Goal: Download file/media

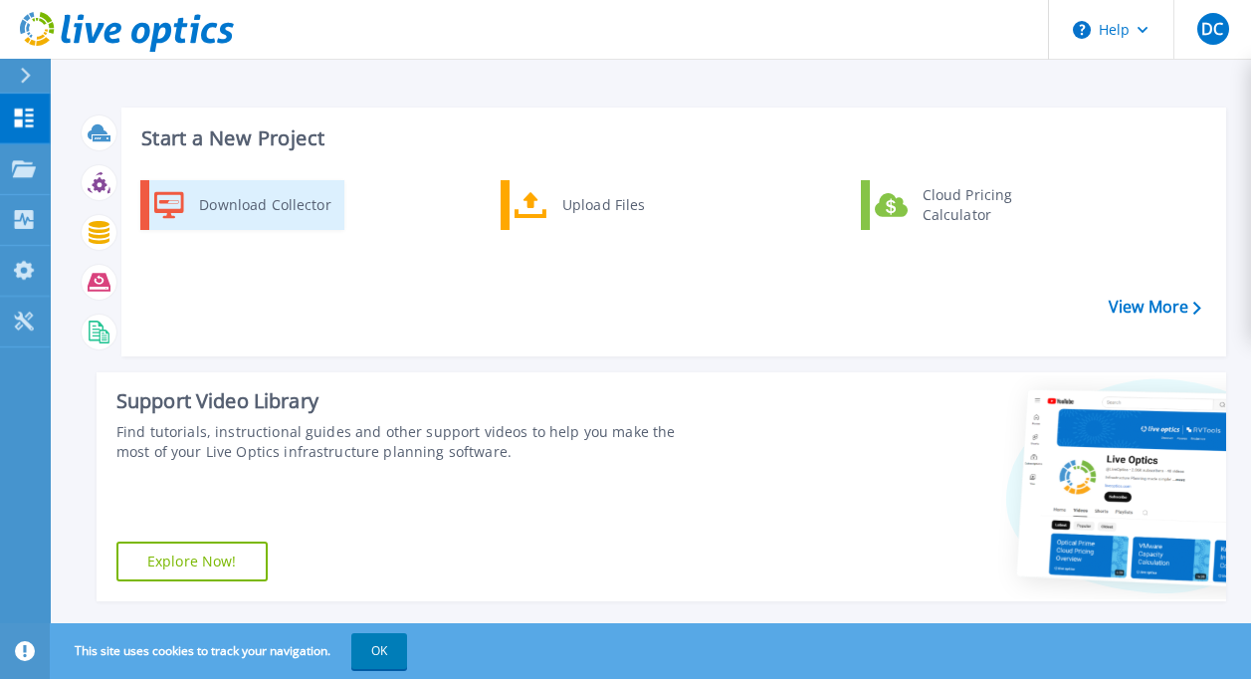
click at [224, 204] on div "Download Collector" at bounding box center [264, 205] width 150 height 40
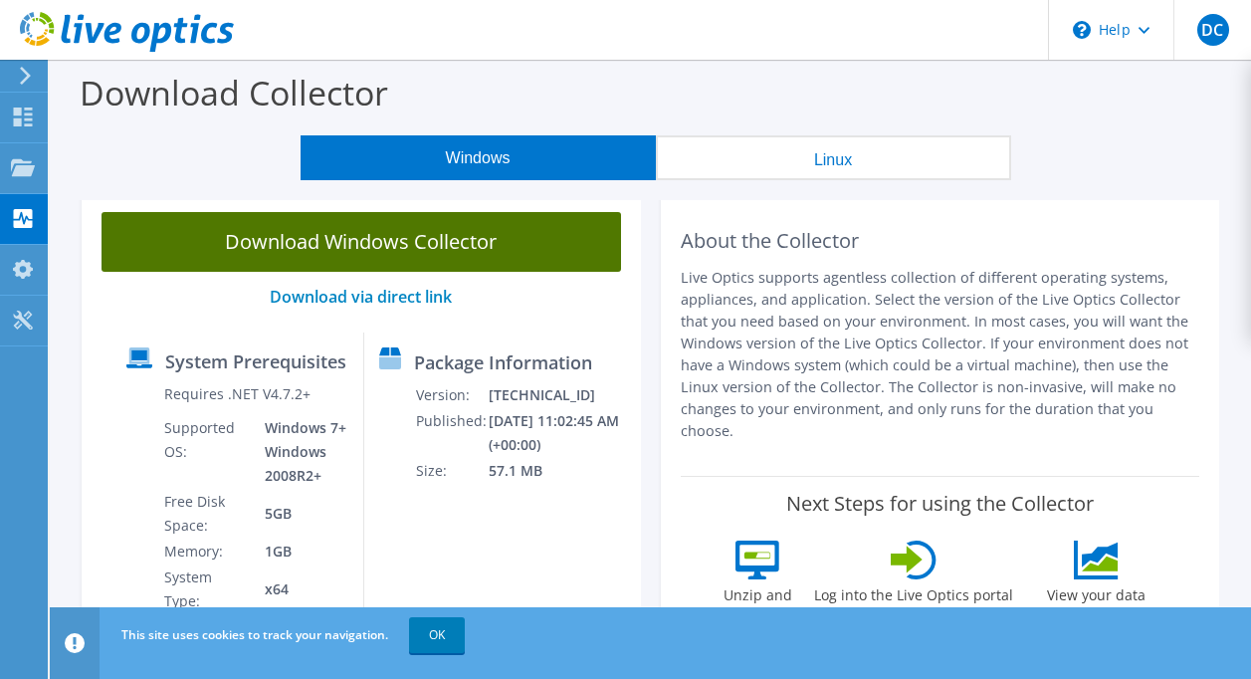
click at [373, 237] on link "Download Windows Collector" at bounding box center [360, 242] width 519 height 60
